Goal: Task Accomplishment & Management: Use online tool/utility

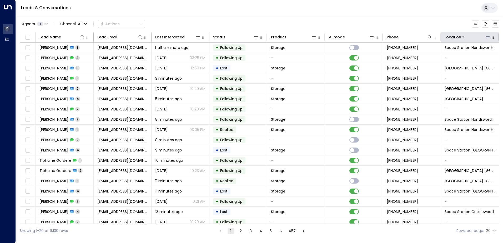
click at [486, 37] on icon at bounding box center [488, 37] width 4 height 2
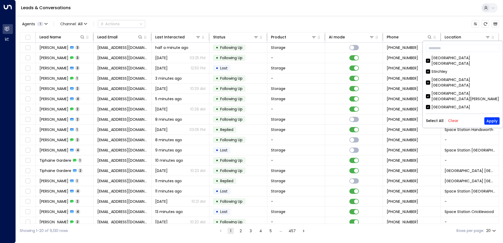
click at [452, 121] on button "Clear" at bounding box center [453, 121] width 11 height 4
click at [456, 121] on div "Space Station [GEOGRAPHIC_DATA]" at bounding box center [464, 124] width 66 height 6
click at [495, 121] on button "Apply" at bounding box center [491, 120] width 15 height 7
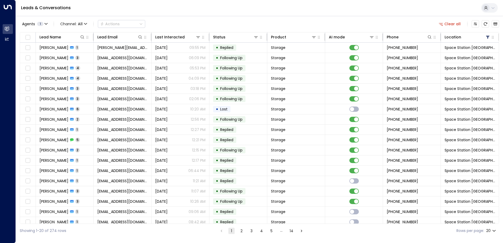
click at [496, 230] on body "Overview Leads & Conversations Leads & Conversations Analytics Analytics Leads …" at bounding box center [251, 119] width 503 height 238
drag, startPoint x: 493, startPoint y: 224, endPoint x: 425, endPoint y: 203, distance: 71.3
click at [493, 224] on li "50" at bounding box center [491, 222] width 15 height 9
type input "**"
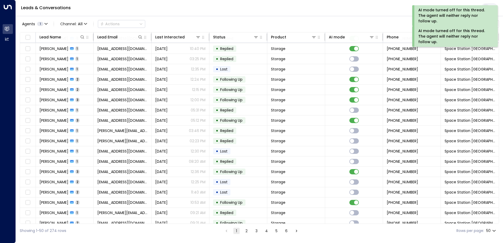
scroll to position [334, 0]
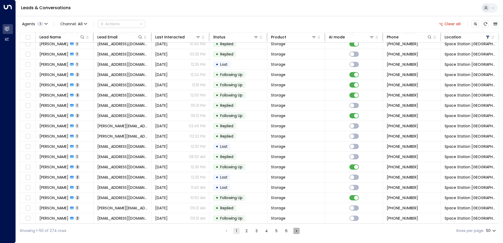
click at [297, 231] on icon "Go to next page" at bounding box center [296, 231] width 5 height 5
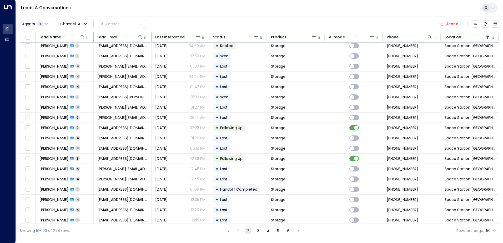
scroll to position [334, 0]
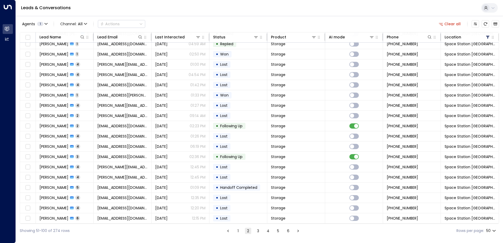
click at [297, 231] on icon "Go to next page" at bounding box center [298, 231] width 5 height 5
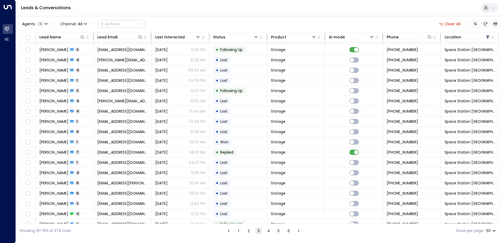
scroll to position [334, 0]
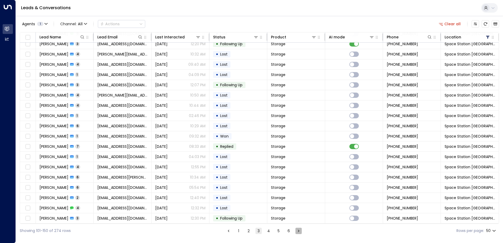
click at [298, 230] on icon "Go to next page" at bounding box center [298, 231] width 5 height 5
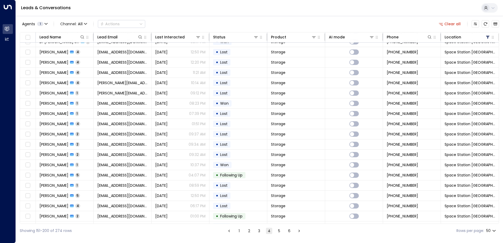
scroll to position [334, 0]
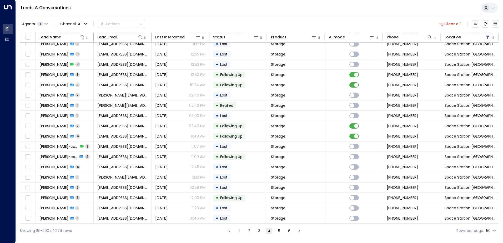
click at [300, 230] on icon "Go to next page" at bounding box center [299, 231] width 5 height 5
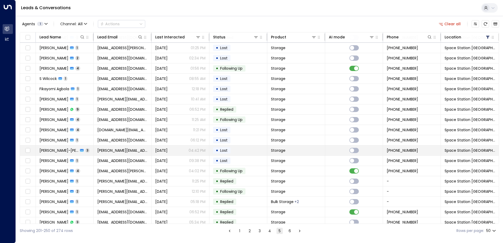
scroll to position [334, 0]
